Goal: Transaction & Acquisition: Obtain resource

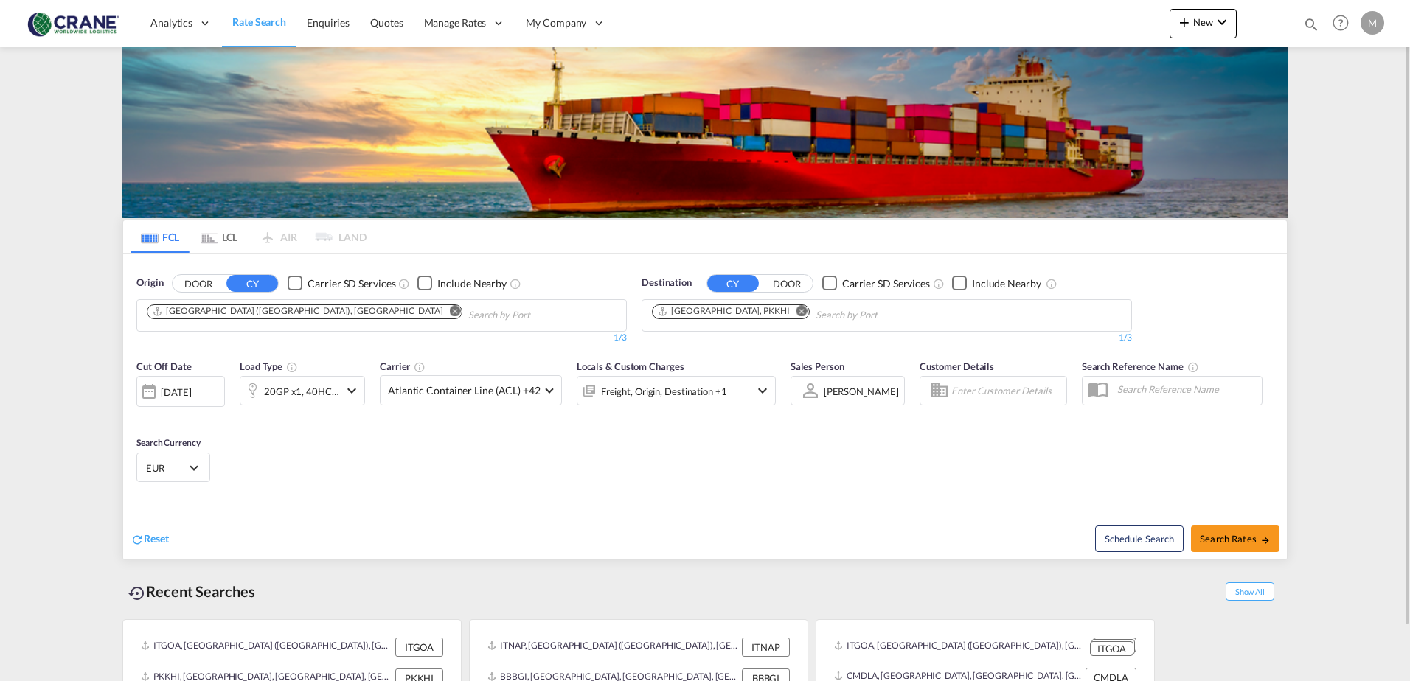
click at [290, 285] on div "Checkbox No Ink" at bounding box center [295, 283] width 15 height 15
click at [829, 286] on div "Checkbox No Ink" at bounding box center [829, 283] width 15 height 15
click at [440, 317] on button "Remove" at bounding box center [451, 312] width 22 height 15
click at [797, 311] on md-icon "Remove" at bounding box center [802, 310] width 11 height 11
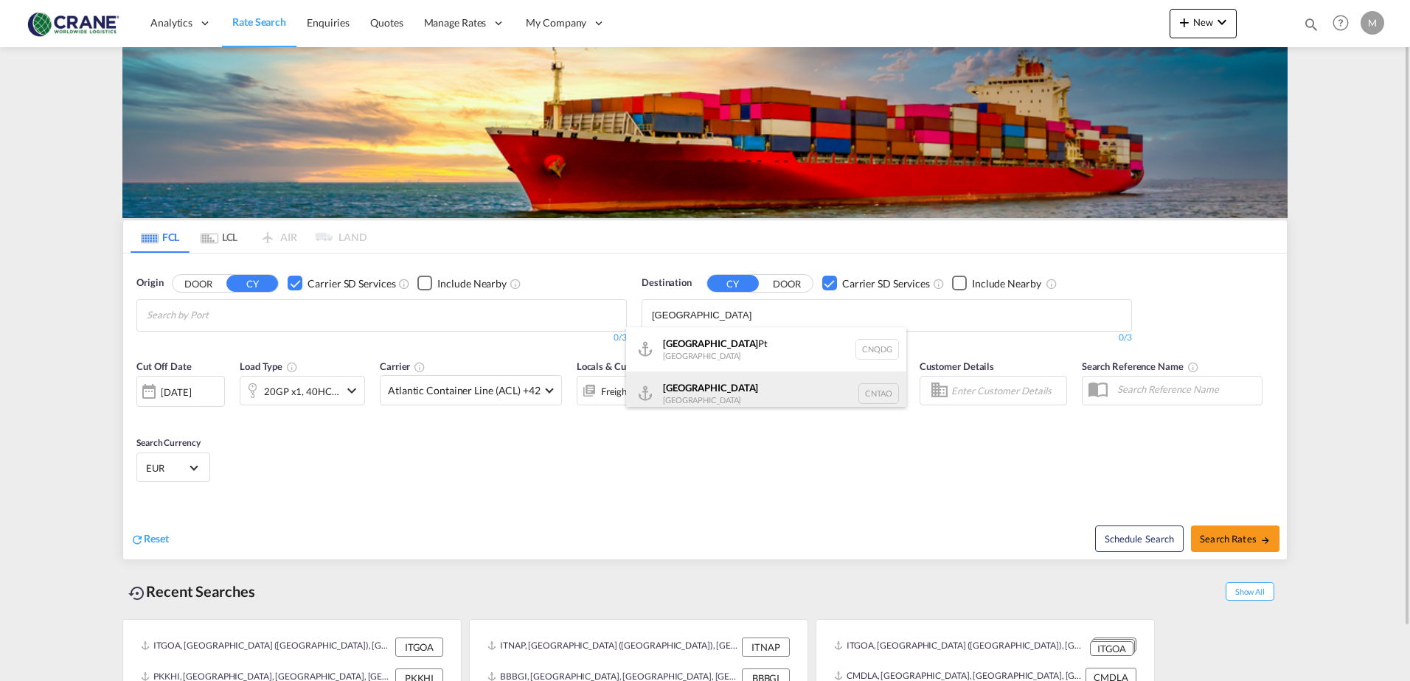
type input "[GEOGRAPHIC_DATA]"
click at [699, 398] on div "Qingdao [GEOGRAPHIC_DATA] [GEOGRAPHIC_DATA]" at bounding box center [766, 394] width 280 height 44
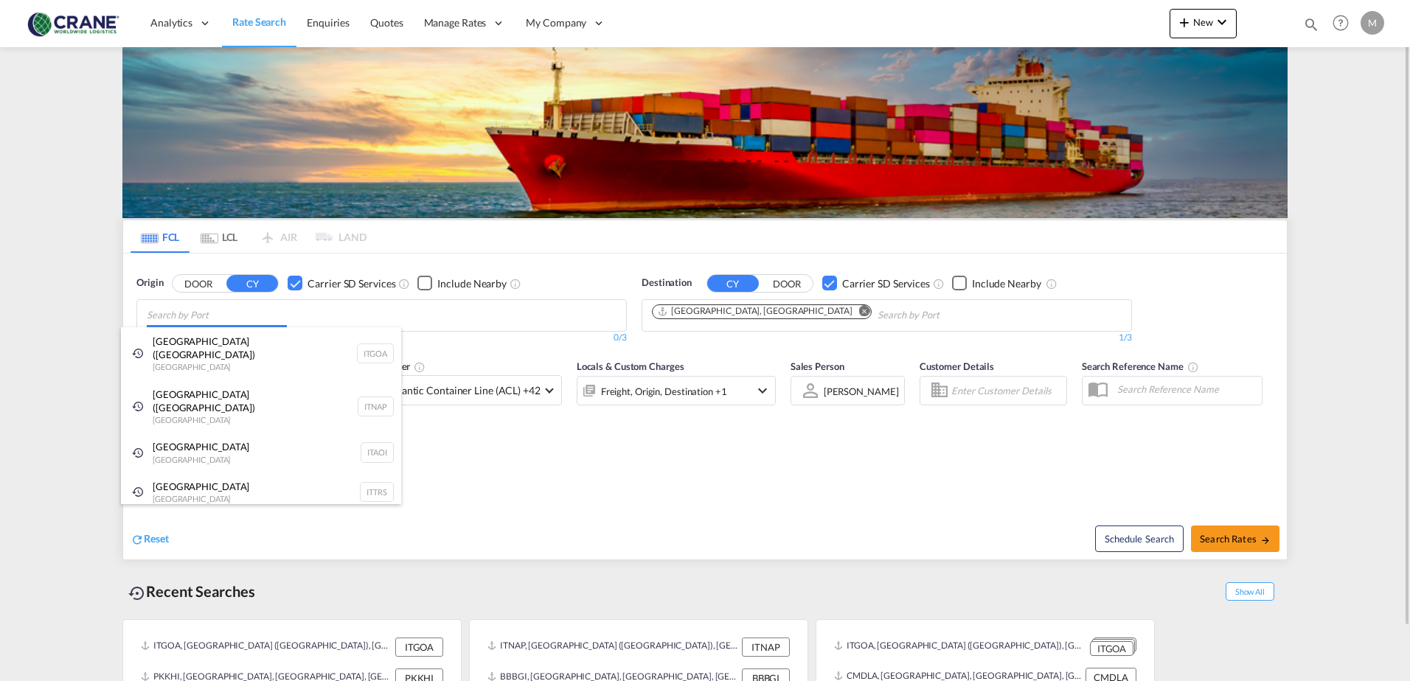
click at [276, 319] on body "Analytics Reports Dashboard Rate Search Enquiries Quotes" at bounding box center [705, 340] width 1410 height 681
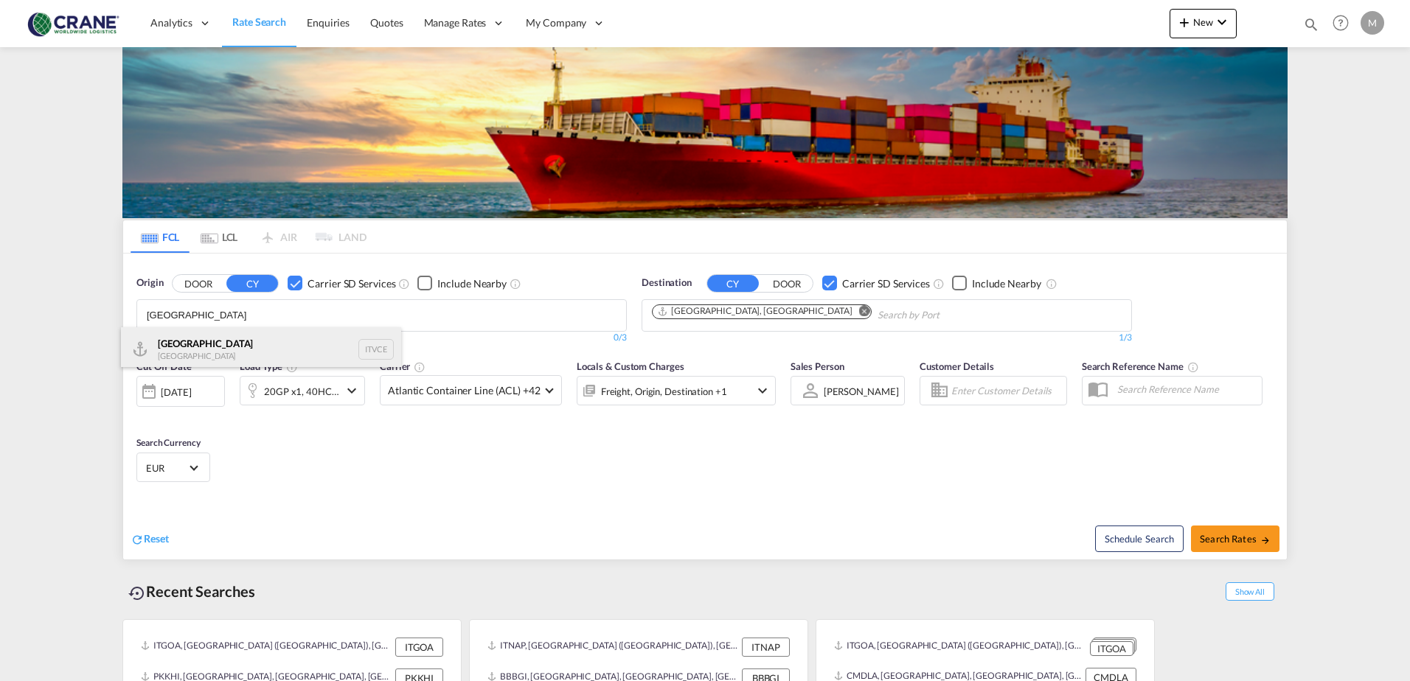
type input "[GEOGRAPHIC_DATA]"
click at [255, 344] on div "Venezia [GEOGRAPHIC_DATA] ITVCE" at bounding box center [261, 349] width 280 height 44
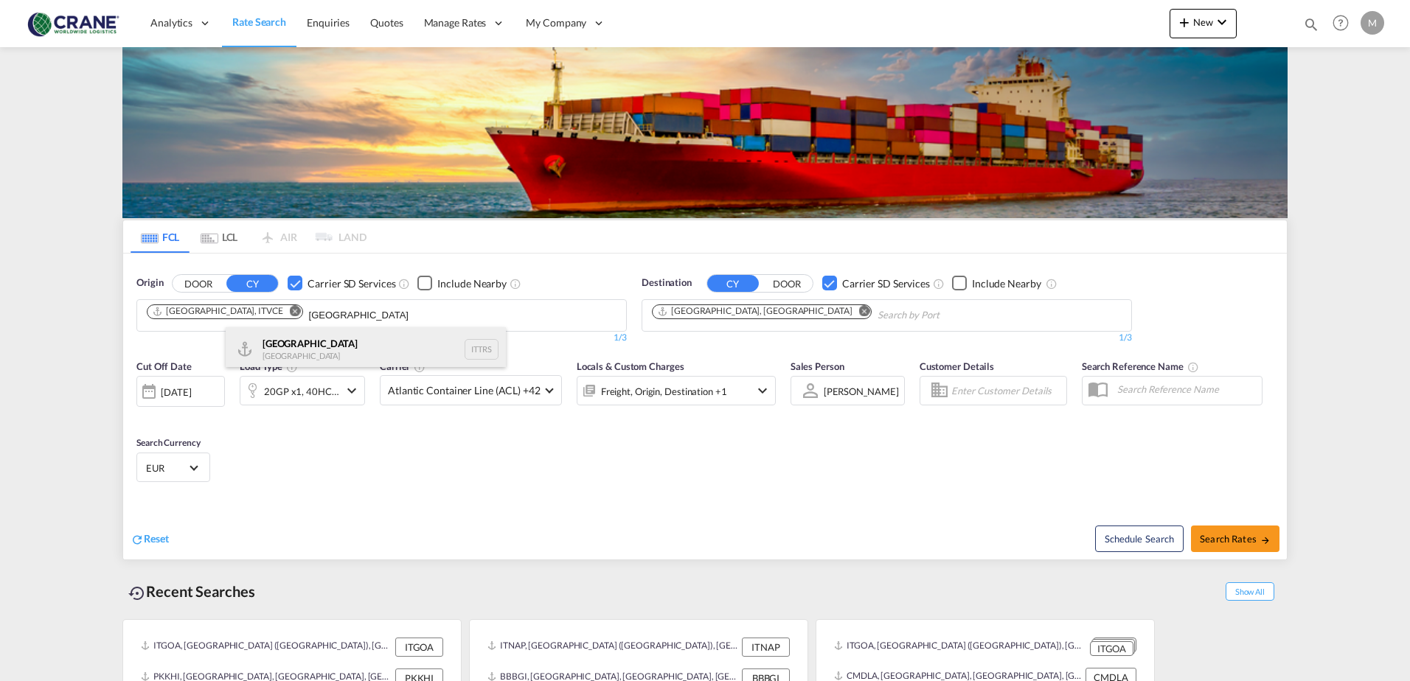
type input "[GEOGRAPHIC_DATA]"
click at [257, 344] on div "Trieste Italy ITTRS" at bounding box center [366, 349] width 280 height 44
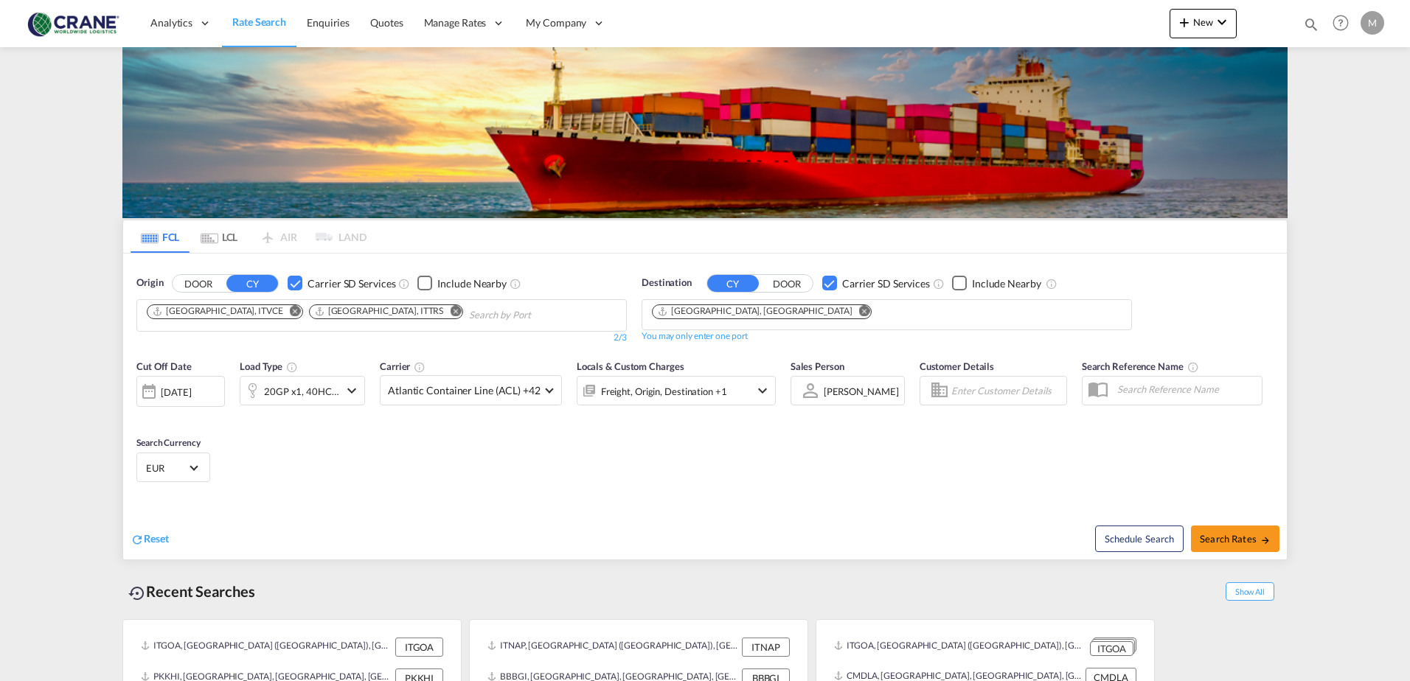
drag, startPoint x: 715, startPoint y: 477, endPoint x: 684, endPoint y: 490, distance: 33.4
click at [351, 392] on md-icon "icon-chevron-down" at bounding box center [352, 391] width 18 height 18
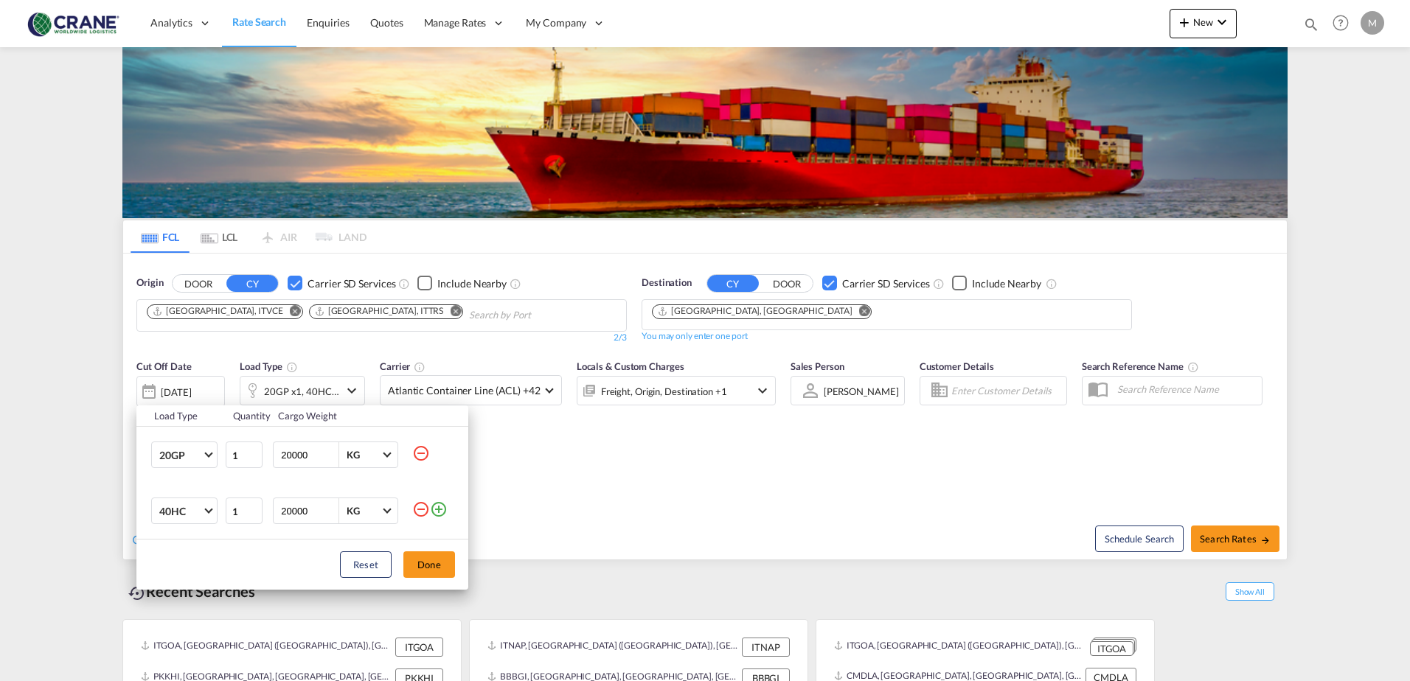
click at [422, 455] on md-icon "icon-minus-circle-outline" at bounding box center [421, 454] width 18 height 18
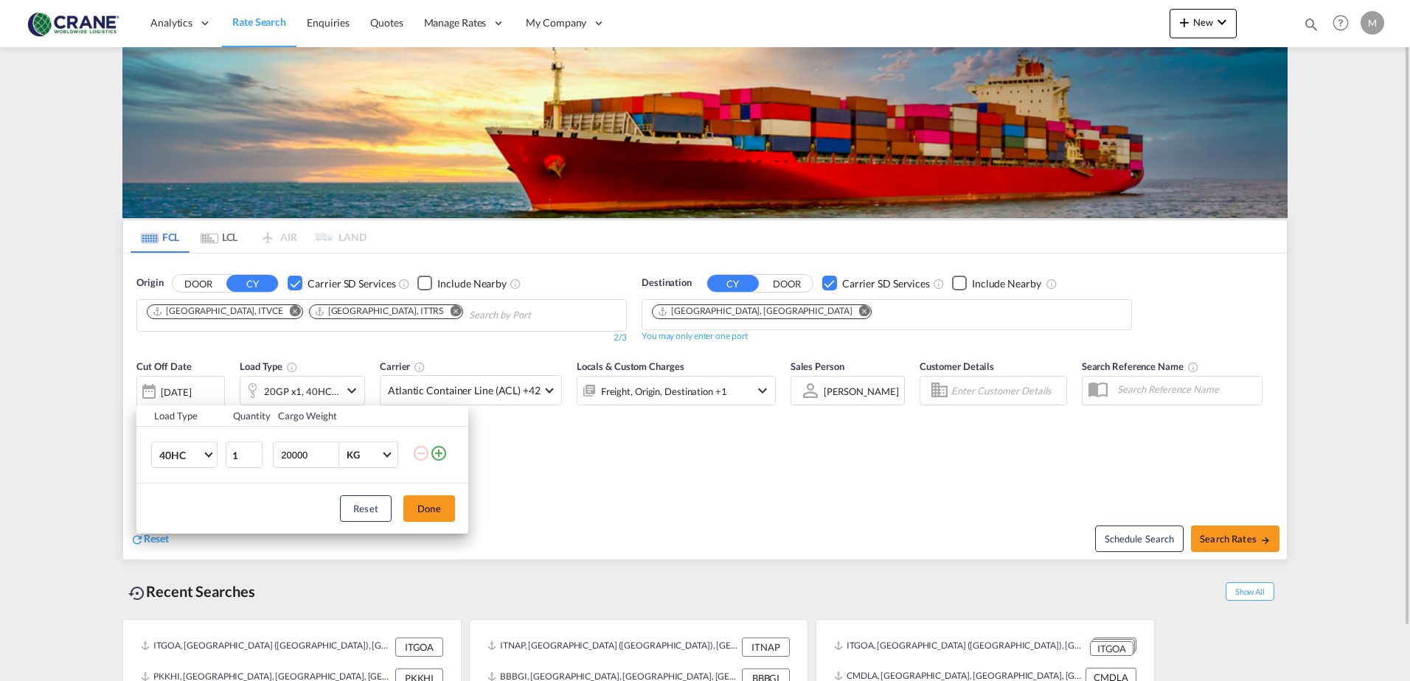
click at [444, 514] on button "Done" at bounding box center [429, 509] width 52 height 27
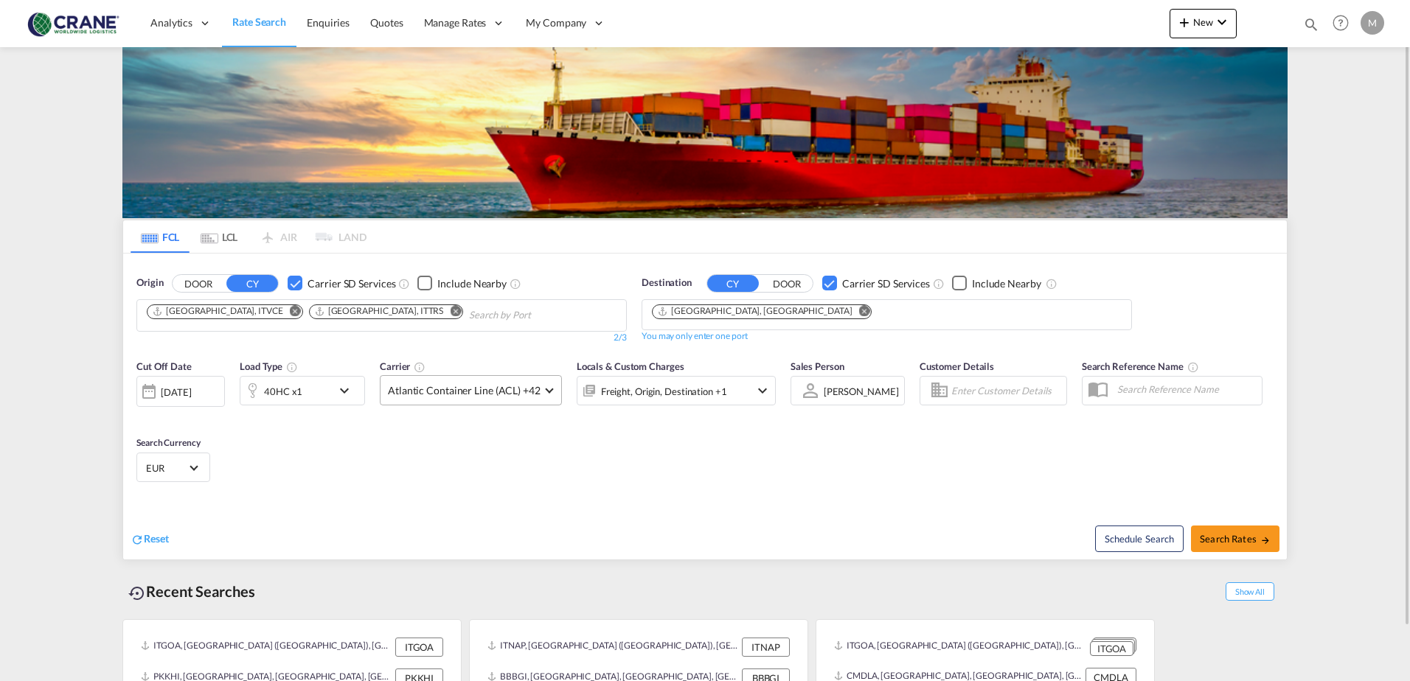
click at [545, 389] on span at bounding box center [549, 389] width 8 height 8
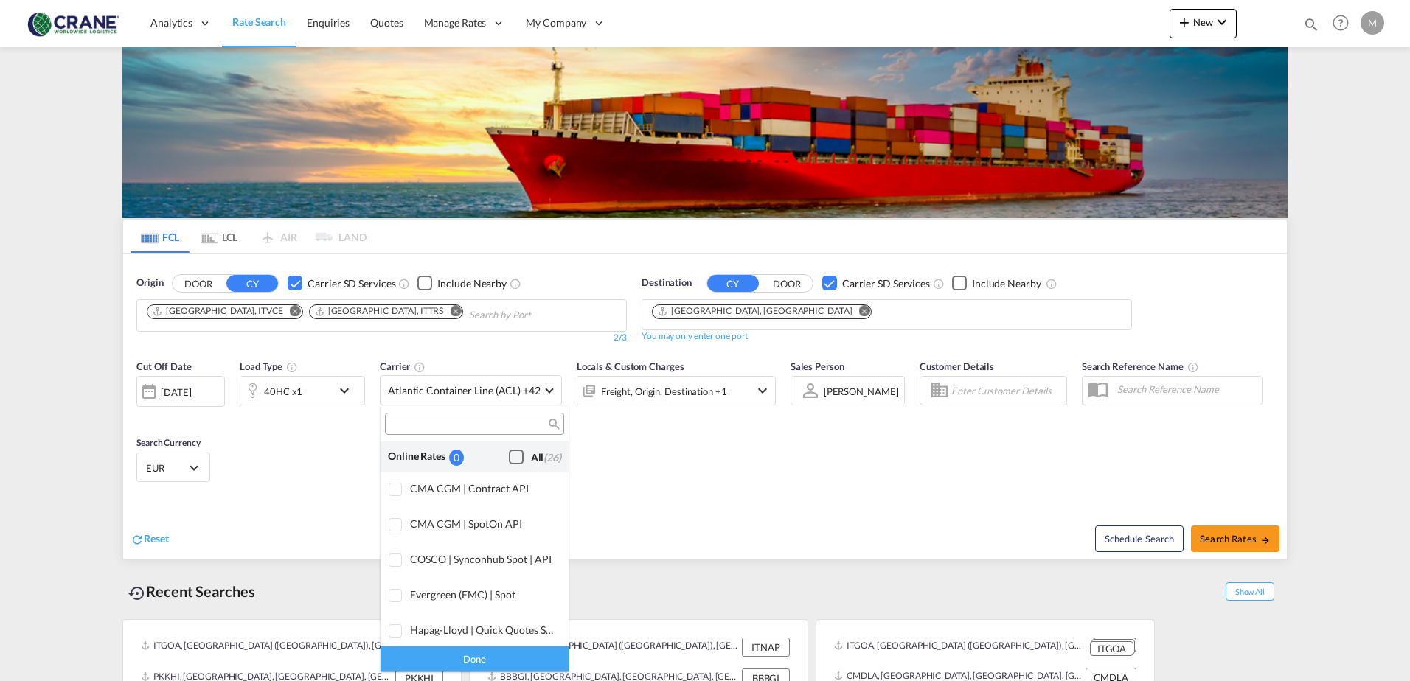
click at [509, 460] on div "Checkbox No Ink" at bounding box center [516, 457] width 15 height 15
click at [459, 661] on div "Done" at bounding box center [475, 659] width 188 height 26
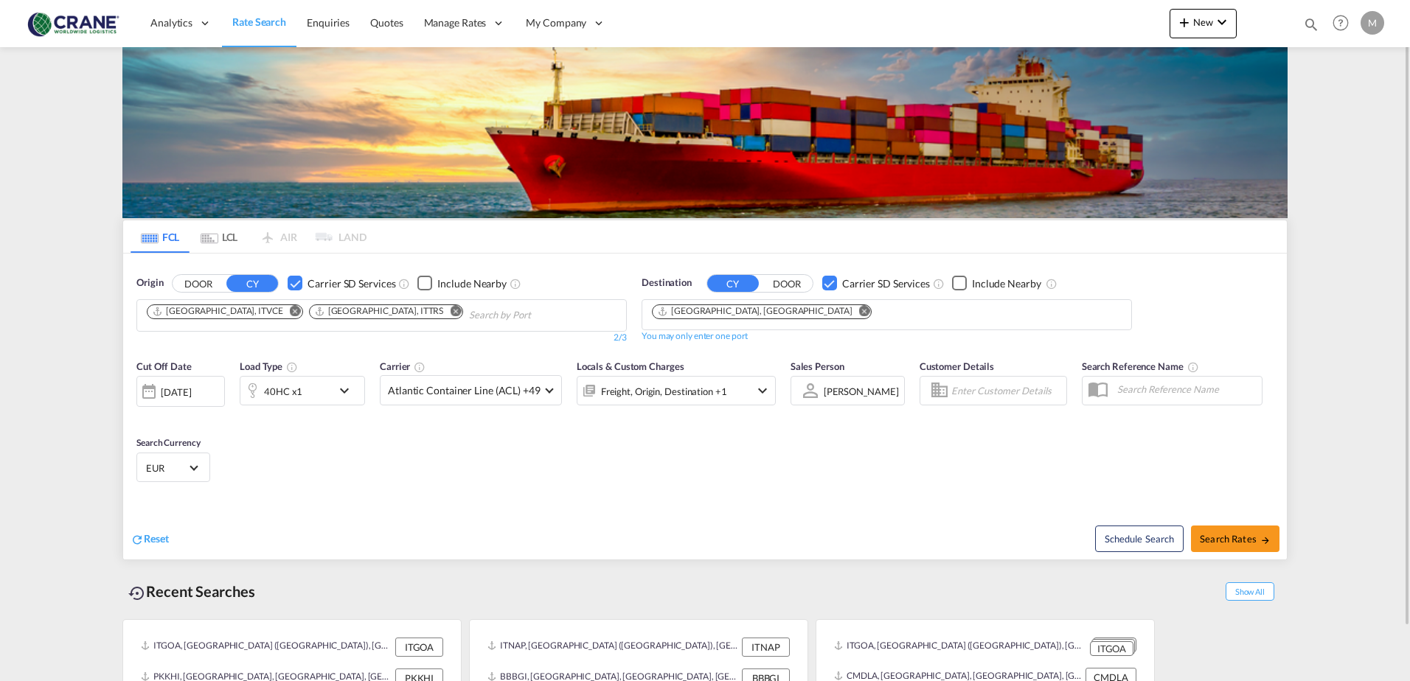
click at [674, 490] on div "Cut Off Date [DATE] [DATE] Load Type 40HC x1 Carrier Atlantic Container Line (A…" at bounding box center [705, 424] width 1164 height 144
click at [1240, 538] on span "Search Rates" at bounding box center [1235, 539] width 71 height 12
type input "ITVCE,ITTRS to CNTAO / [DATE]"
